Goal: Task Accomplishment & Management: Use online tool/utility

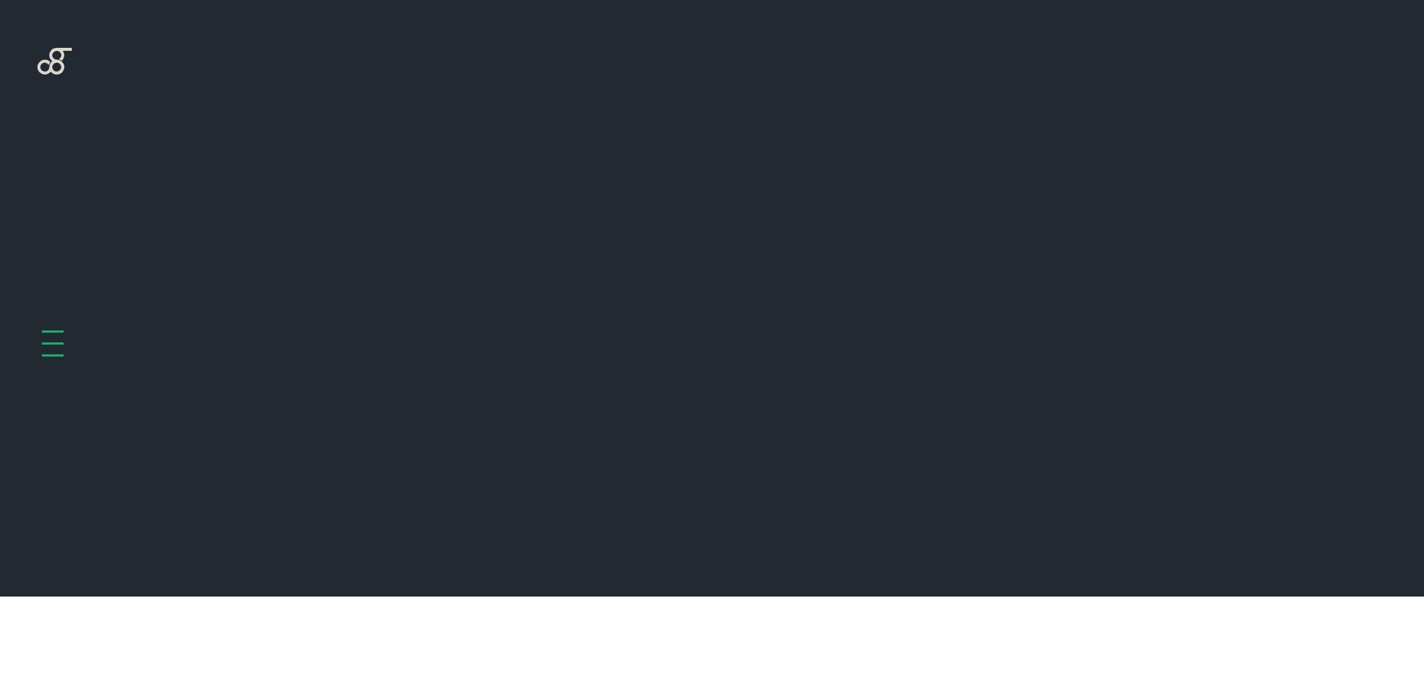
scroll to position [596, 0]
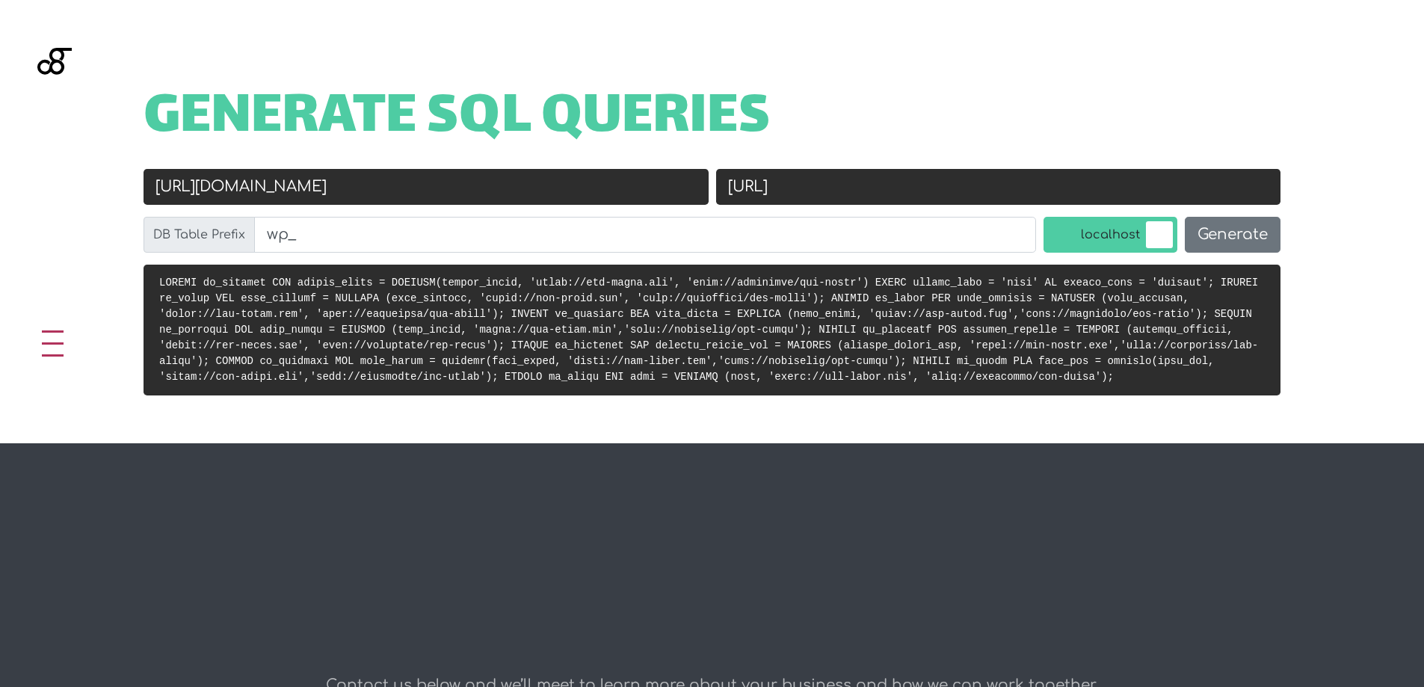
click at [906, 182] on input "[URL]" at bounding box center [998, 187] width 565 height 36
click at [954, 186] on input "[URL]" at bounding box center [998, 187] width 565 height 36
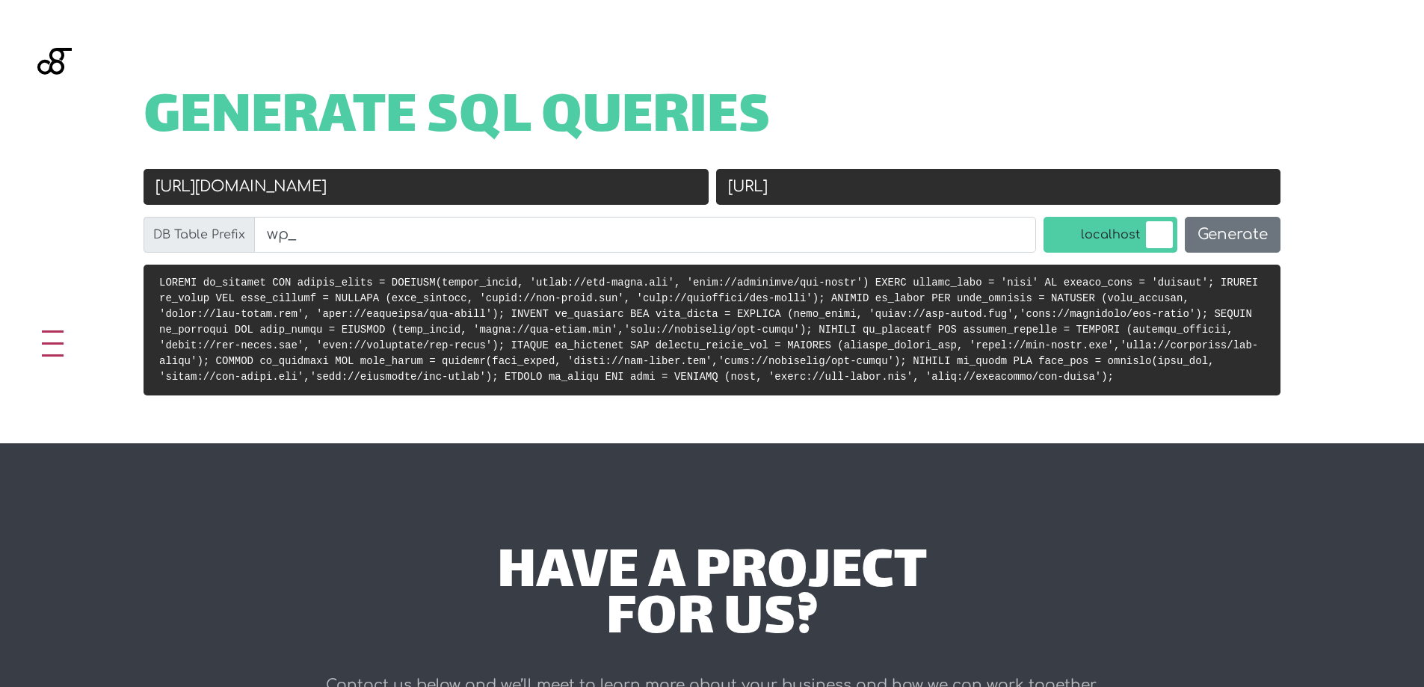
drag, startPoint x: 869, startPoint y: 182, endPoint x: 853, endPoint y: 182, distance: 16.4
click at [853, 182] on input "http://localhost/ids-store" at bounding box center [998, 187] width 565 height 36
paste input "silicium"
type input "[URL]"
click at [402, 197] on input "https://ids-store.com" at bounding box center [425, 187] width 565 height 36
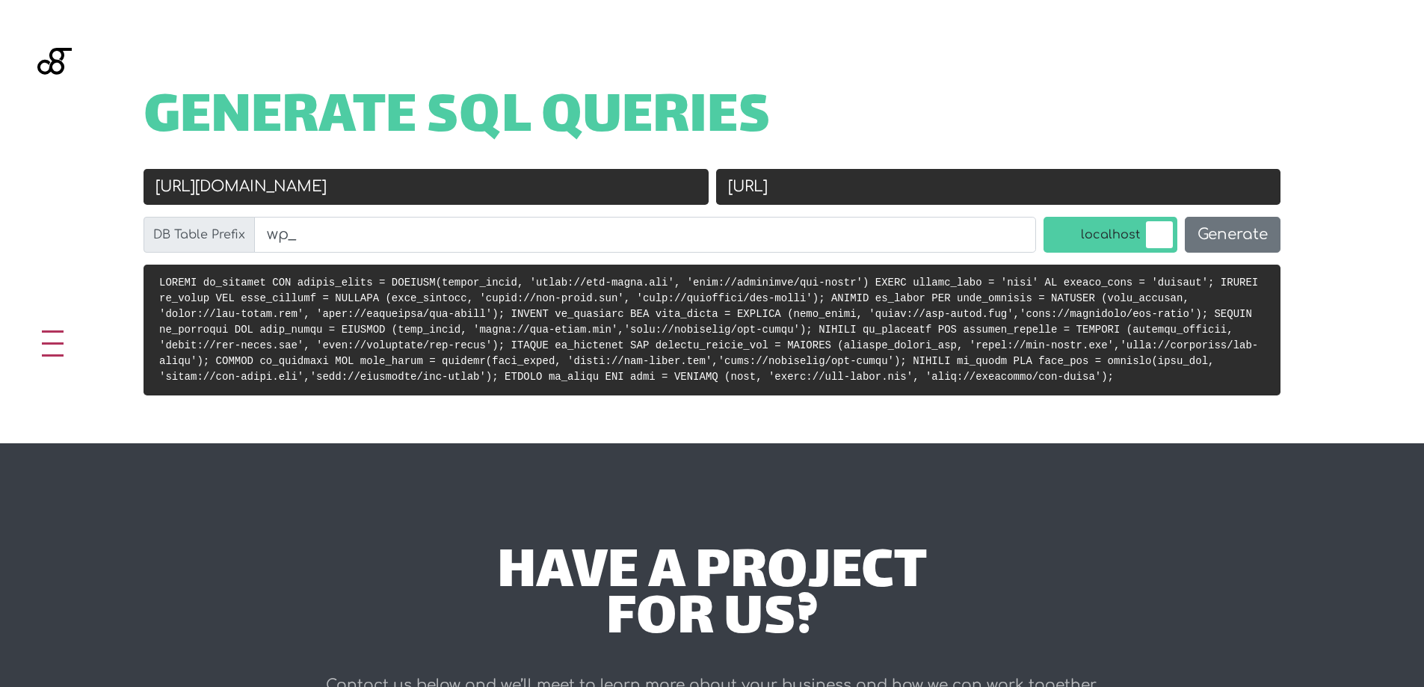
paste input "stg-silicium.ids.com.lb"
type input "[URL][DOMAIN_NAME]"
click at [1236, 237] on button "Generate" at bounding box center [1232, 235] width 96 height 36
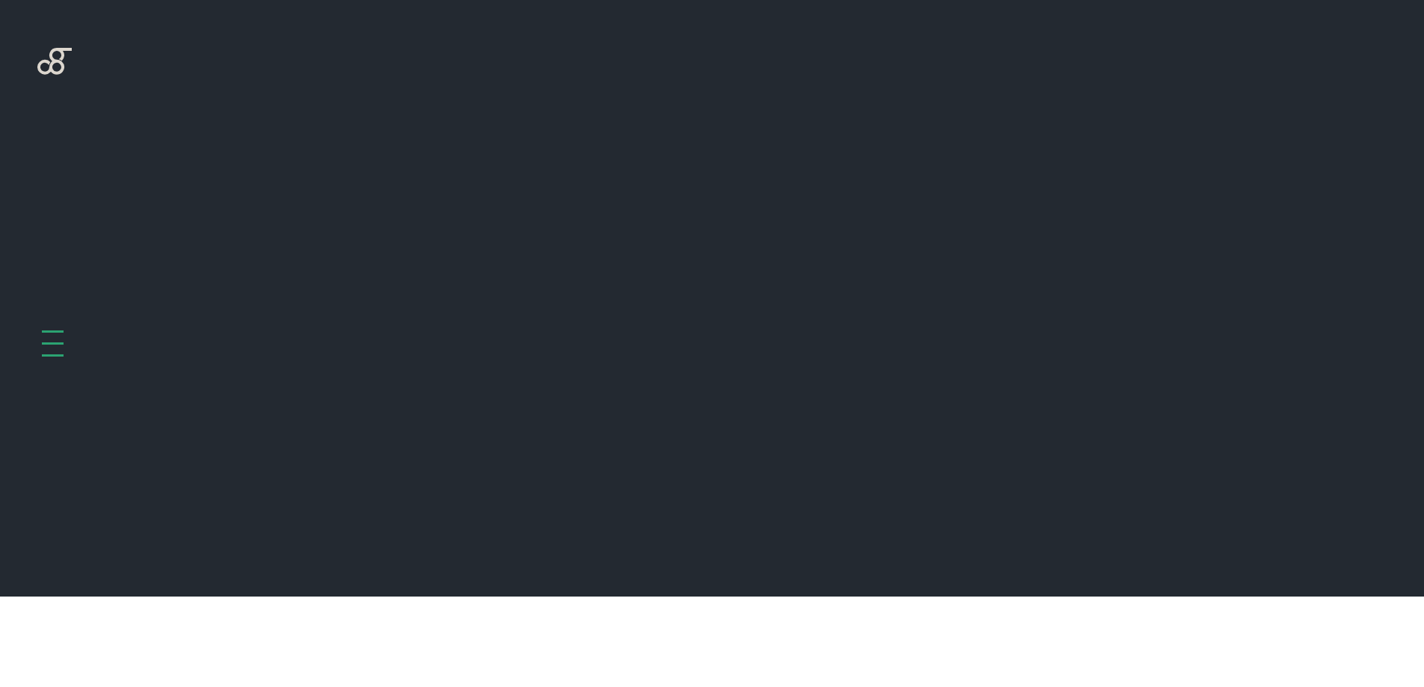
scroll to position [596, 0]
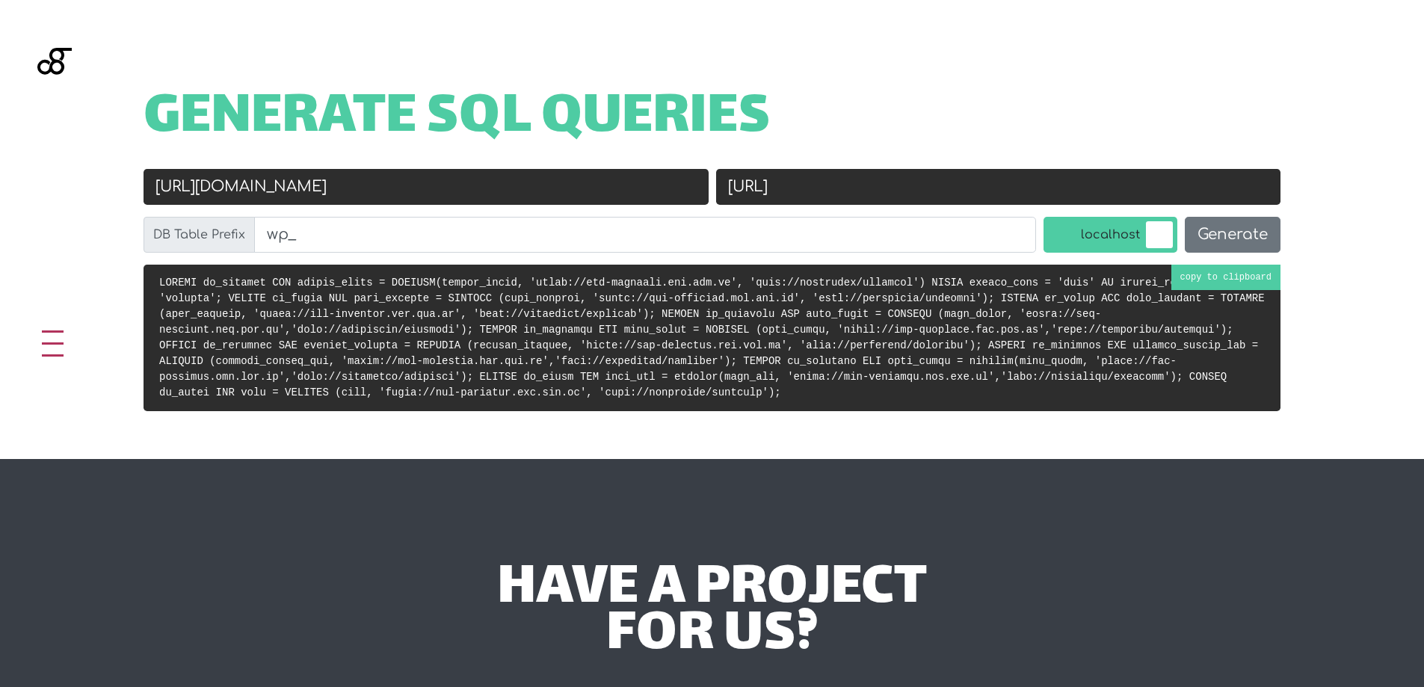
click at [1226, 285] on pre at bounding box center [711, 338] width 1137 height 146
click at [390, 200] on input "[URL][DOMAIN_NAME]" at bounding box center [425, 187] width 565 height 36
click at [390, 198] on input "[URL][DOMAIN_NAME]" at bounding box center [425, 187] width 565 height 36
click at [390, 197] on input "[URL][DOMAIN_NAME]" at bounding box center [425, 187] width 565 height 36
click at [398, 194] on input "[URL][DOMAIN_NAME]" at bounding box center [425, 187] width 565 height 36
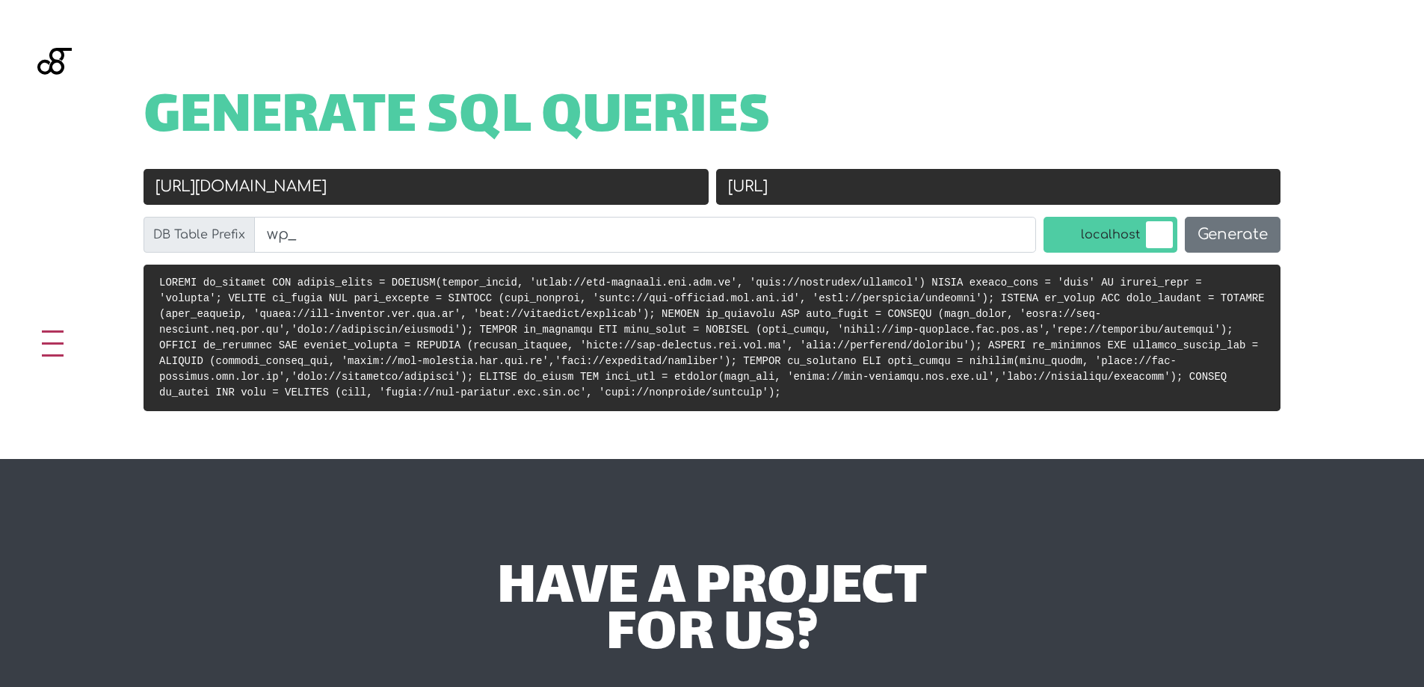
click at [398, 194] on input "[URL][DOMAIN_NAME]" at bounding box center [425, 187] width 565 height 36
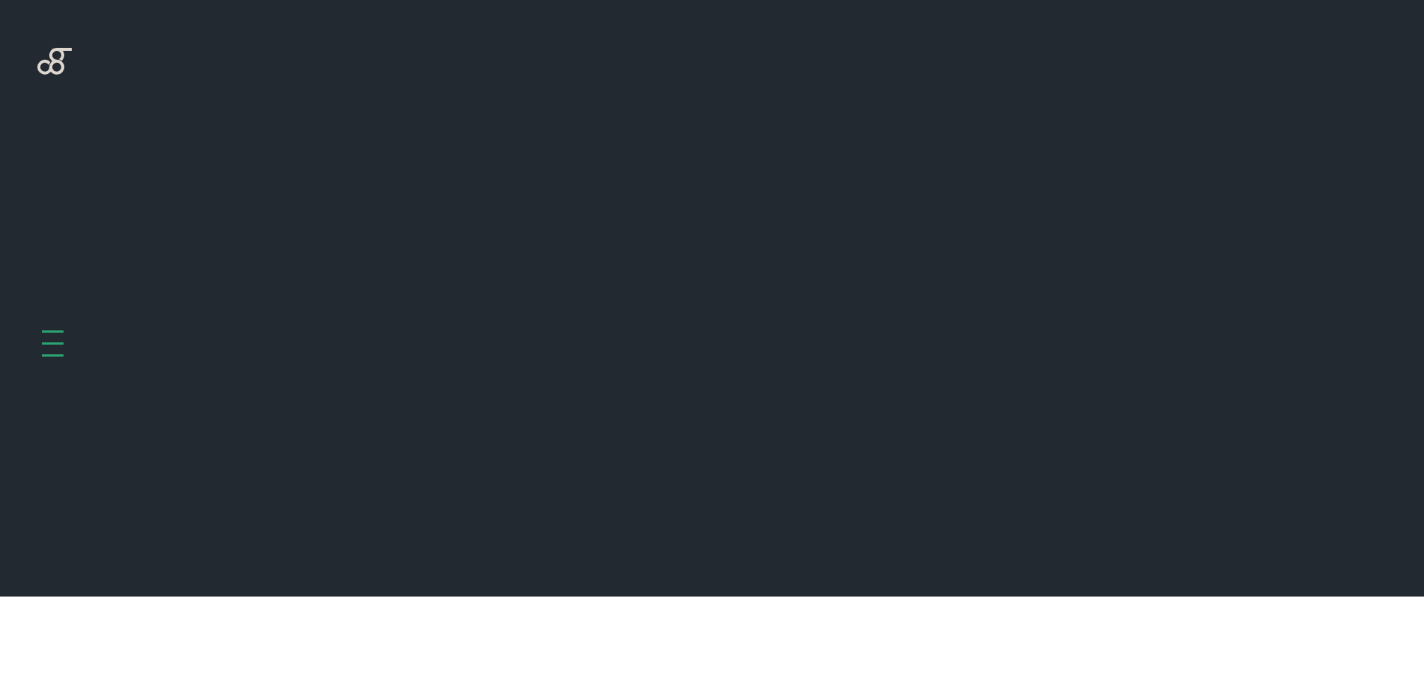
scroll to position [596, 0]
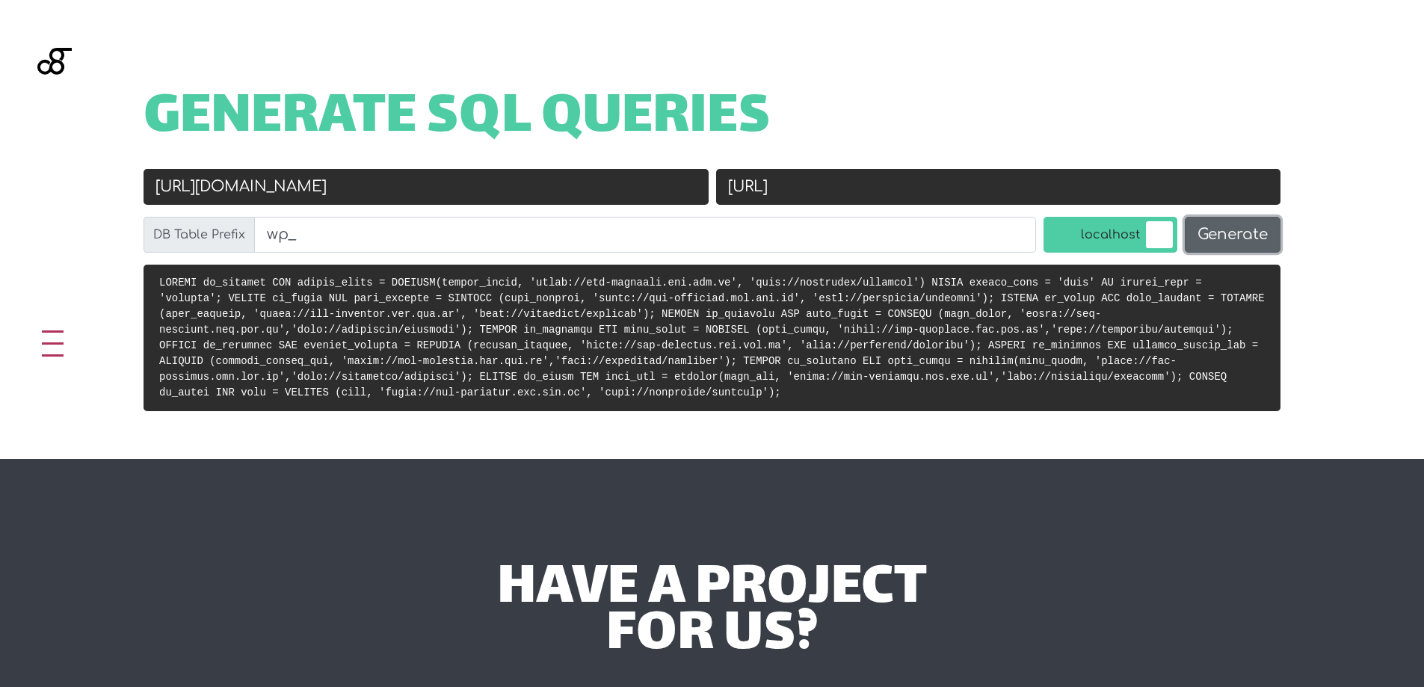
click at [1225, 241] on button "Generate" at bounding box center [1232, 235] width 96 height 36
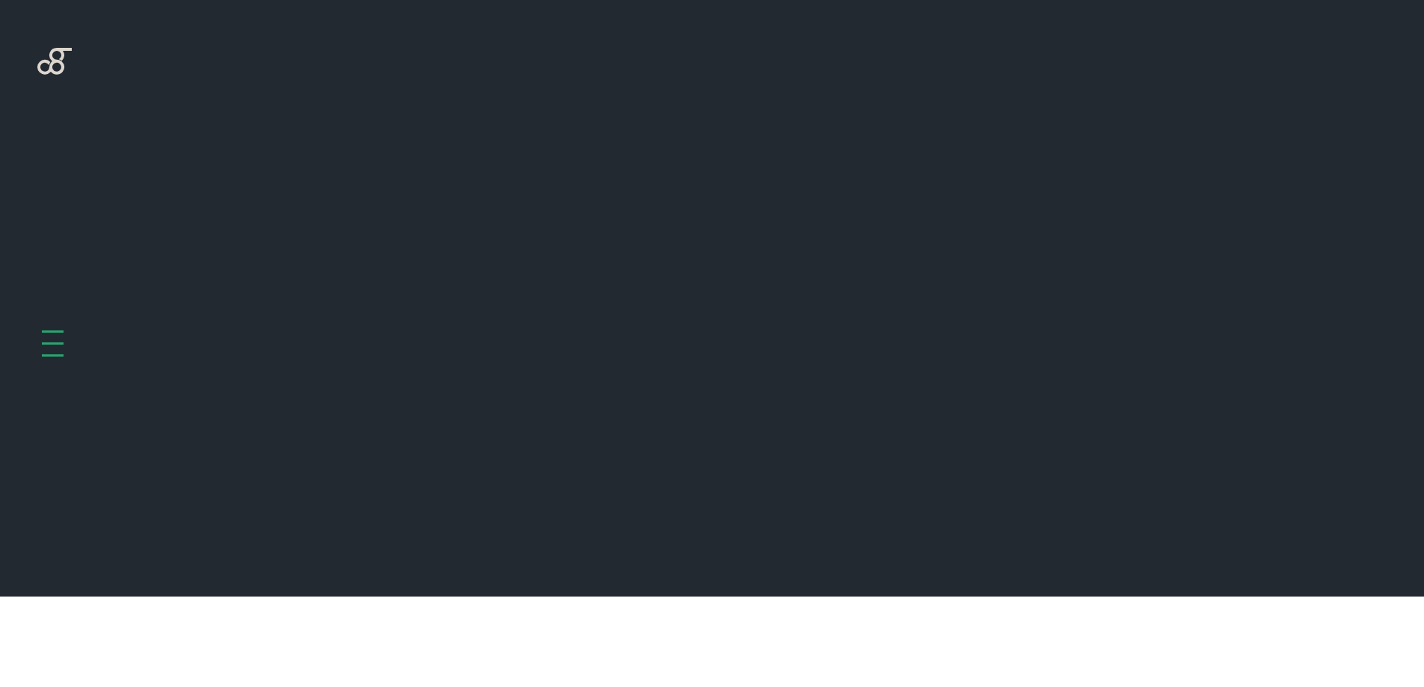
scroll to position [596, 0]
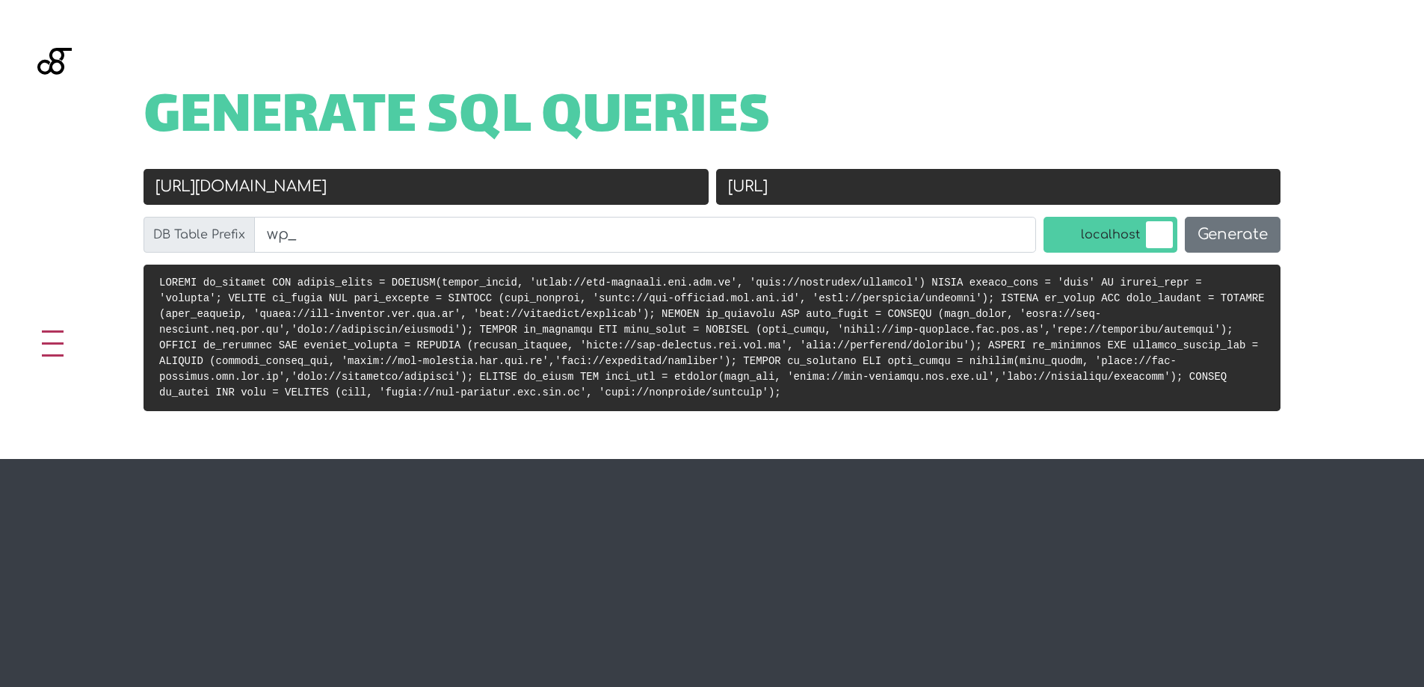
click at [1223, 282] on pre at bounding box center [711, 338] width 1137 height 146
